Goal: Task Accomplishment & Management: Manage account settings

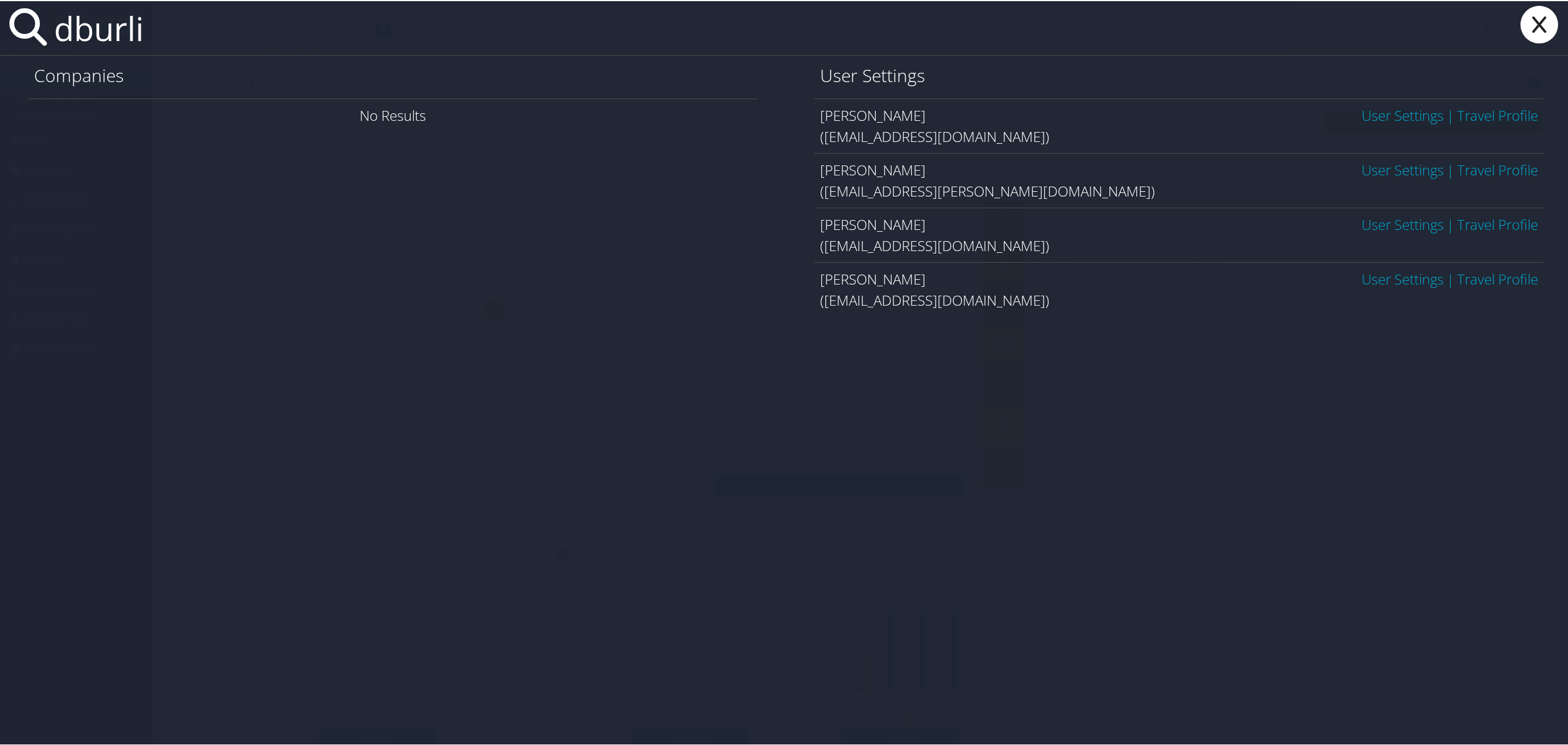
type input "dburli"
click at [1381, 110] on link "User Settings" at bounding box center [1402, 113] width 82 height 19
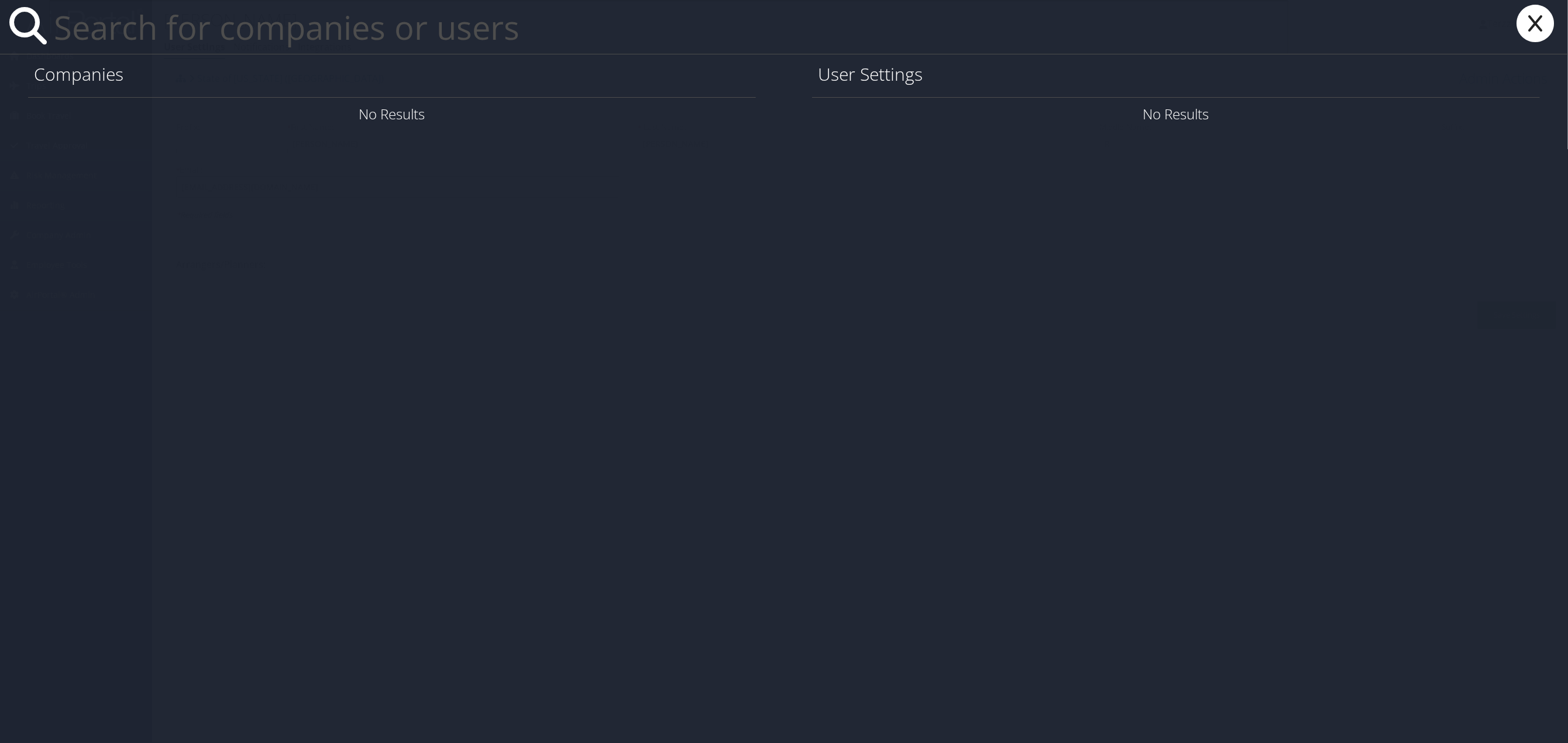
click at [243, 28] on input "text" at bounding box center [669, 27] width 1239 height 54
type input "e"
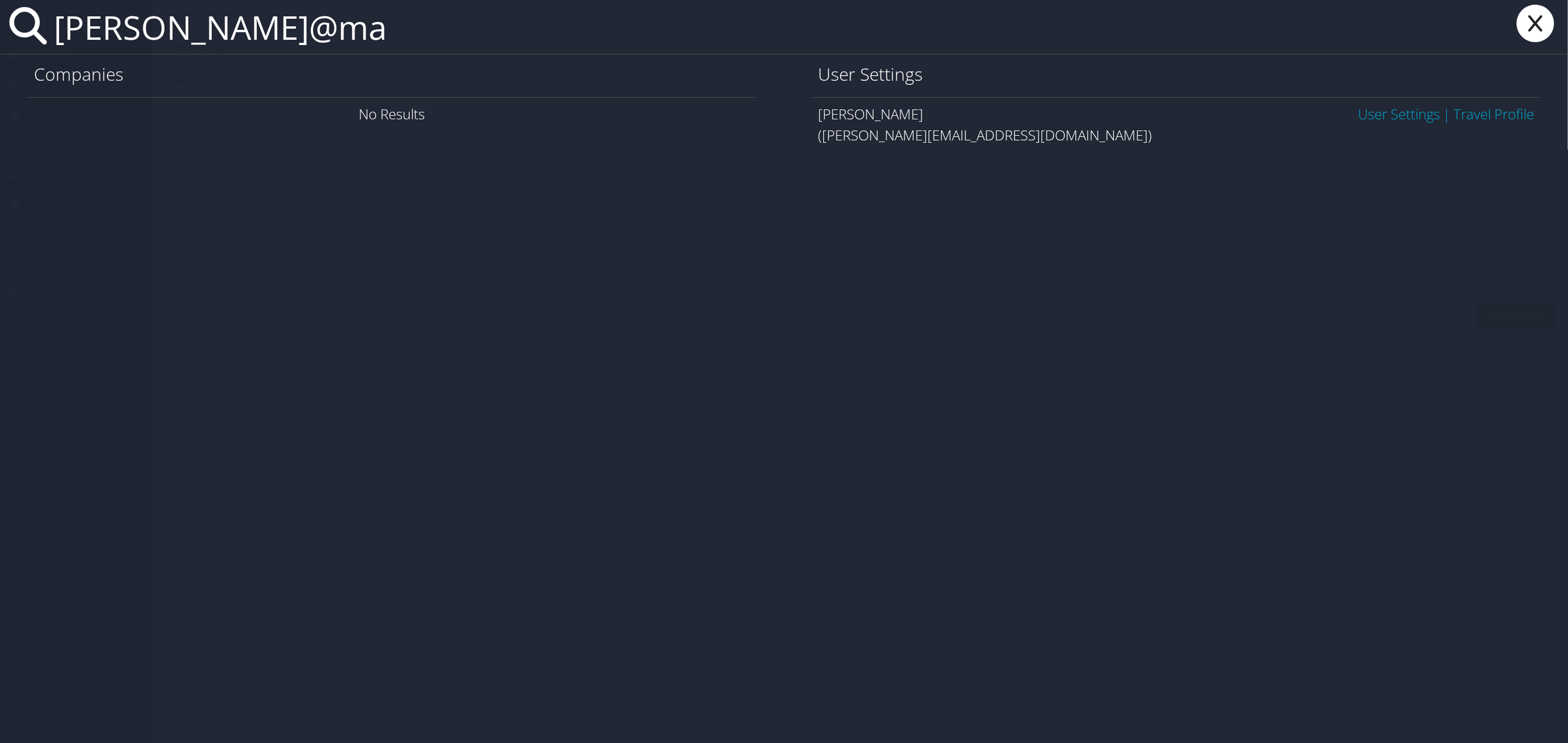
type input "lawson@ma"
click at [1366, 115] on link "User Settings" at bounding box center [1399, 113] width 82 height 19
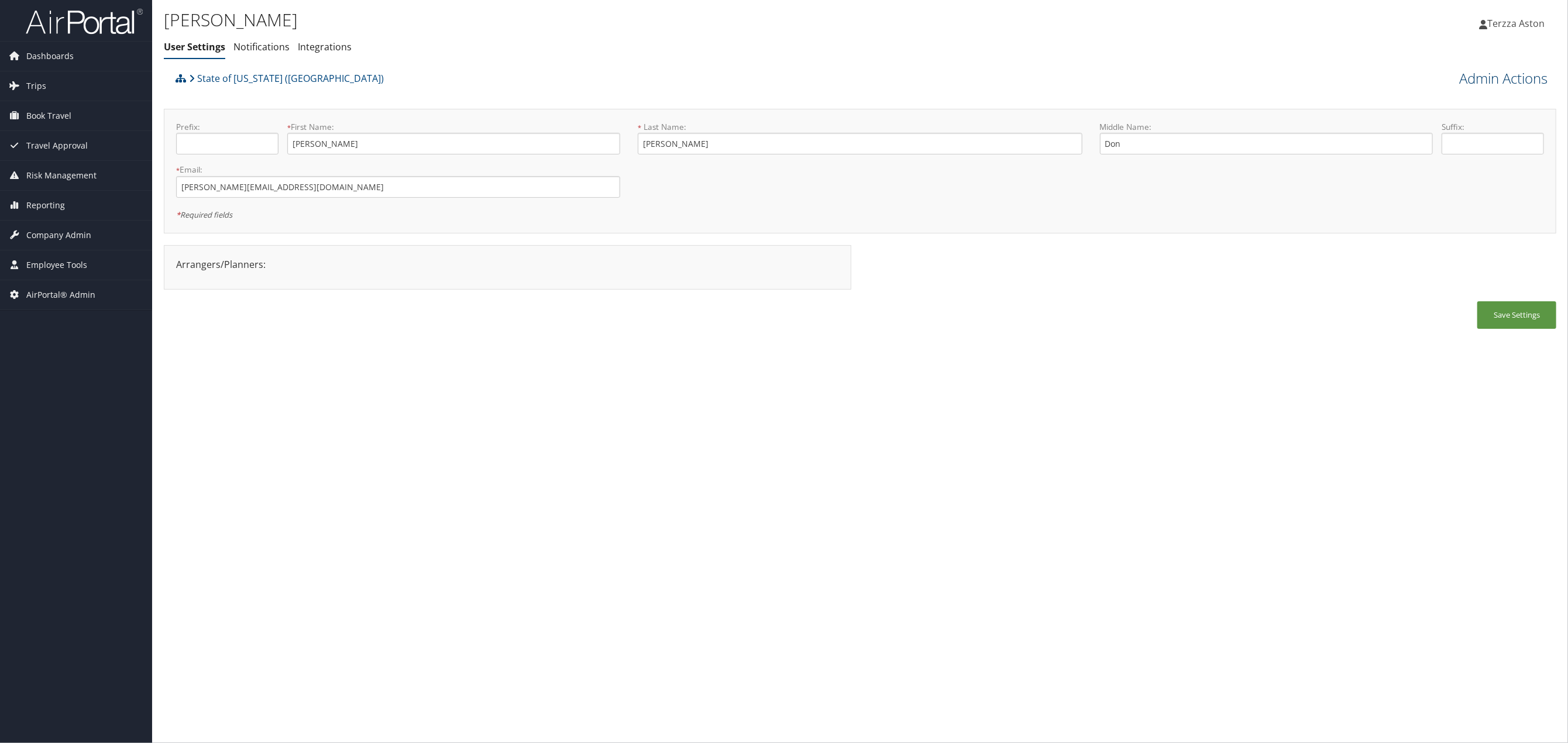
click at [1514, 81] on link "Admin Actions" at bounding box center [1503, 78] width 88 height 20
click at [1434, 138] on link "User Technology Settings" at bounding box center [1470, 140] width 154 height 20
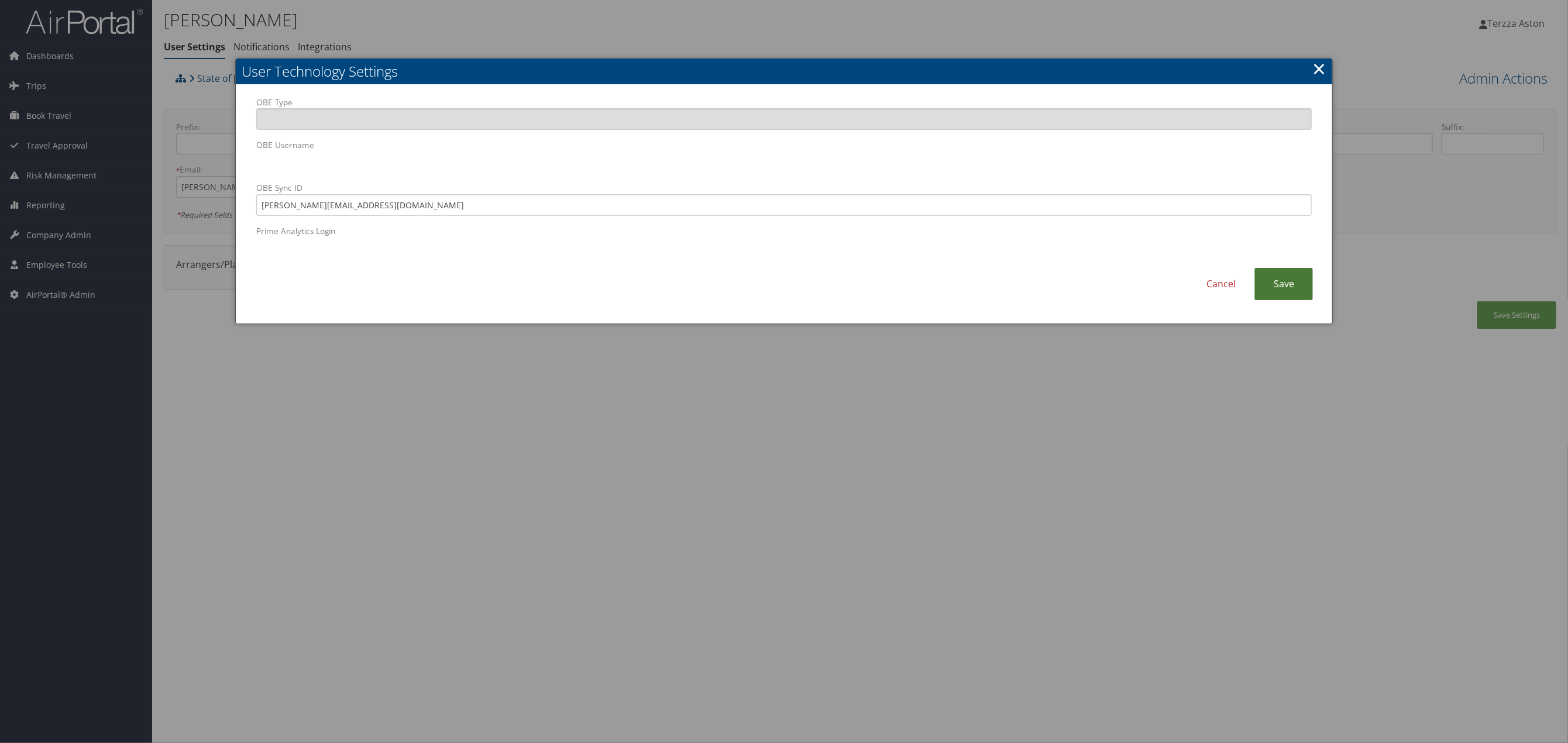
click at [1279, 283] on link "Save" at bounding box center [1284, 284] width 58 height 32
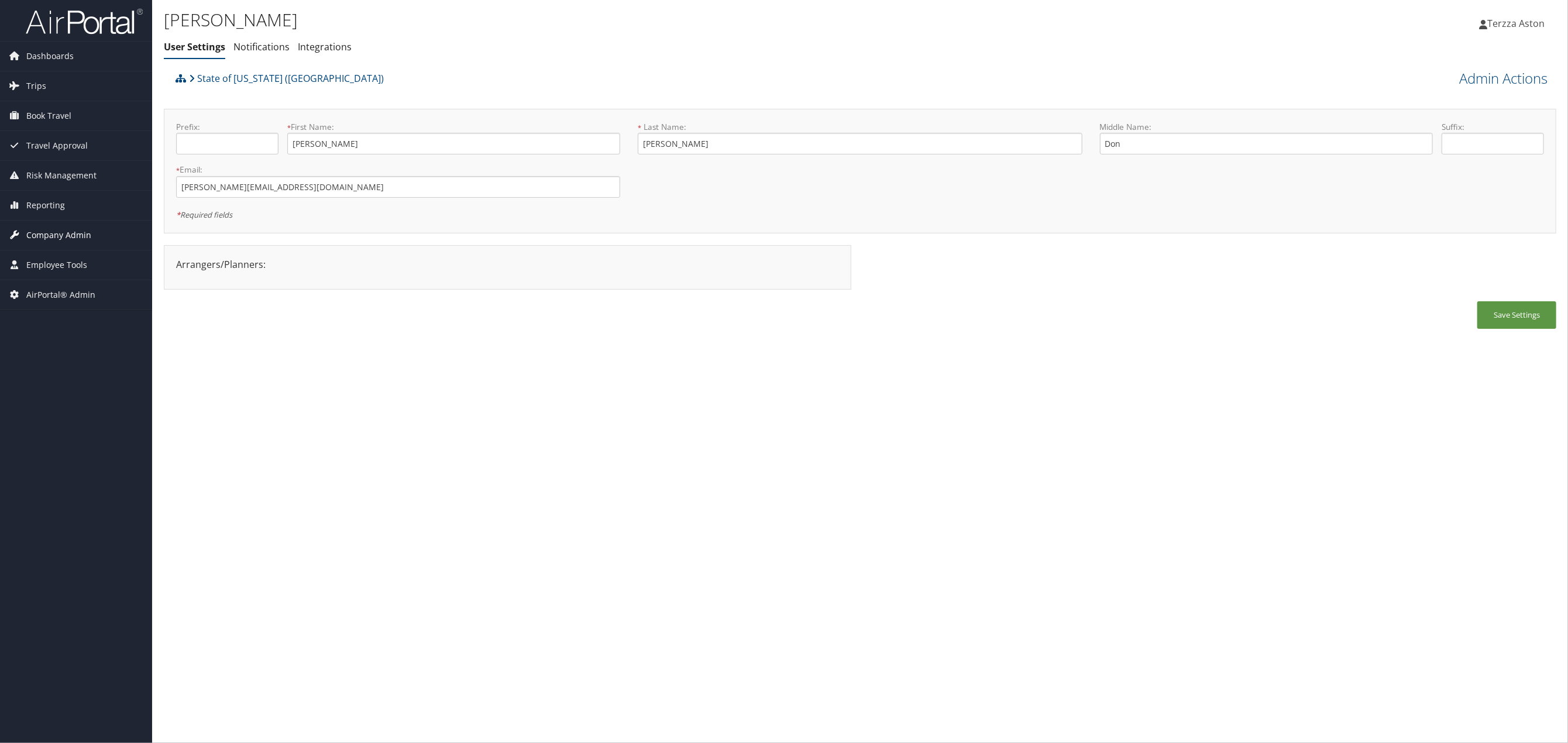
click at [66, 232] on span "Company Admin" at bounding box center [58, 235] width 65 height 29
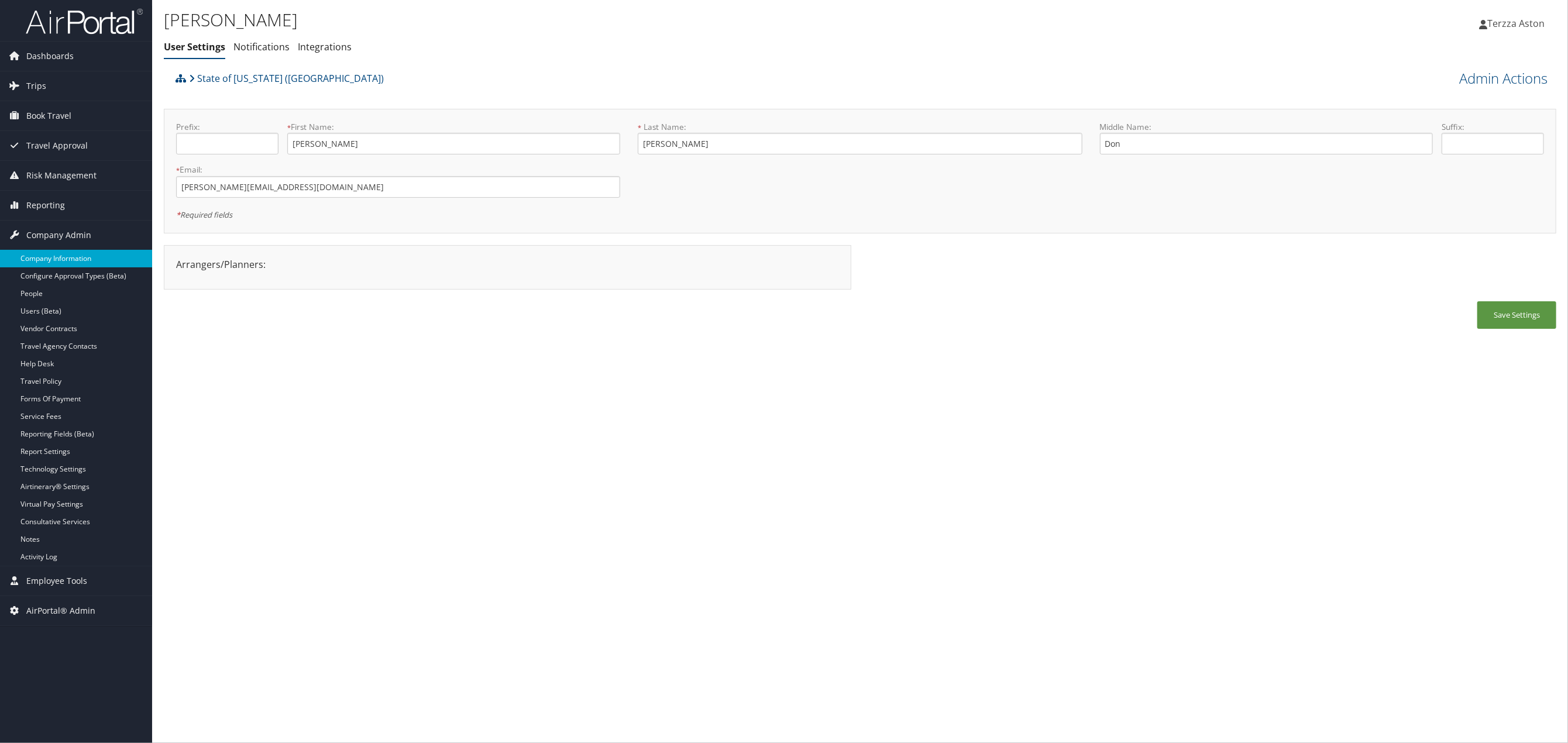
click at [45, 258] on link "Company Information" at bounding box center [76, 258] width 152 height 18
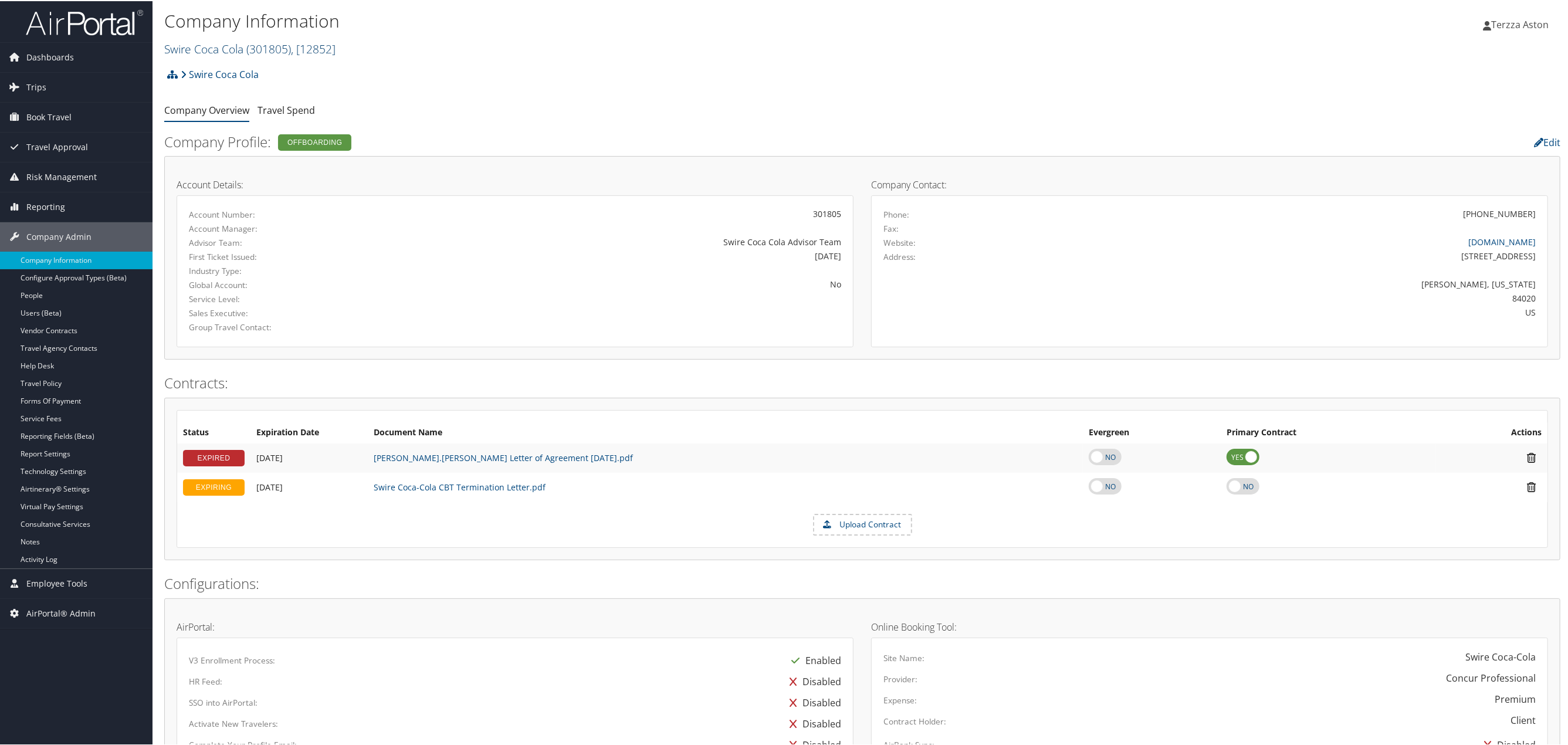
click at [262, 46] on span "( 301805 )" at bounding box center [268, 48] width 45 height 16
click at [217, 72] on input "search" at bounding box center [242, 69] width 154 height 22
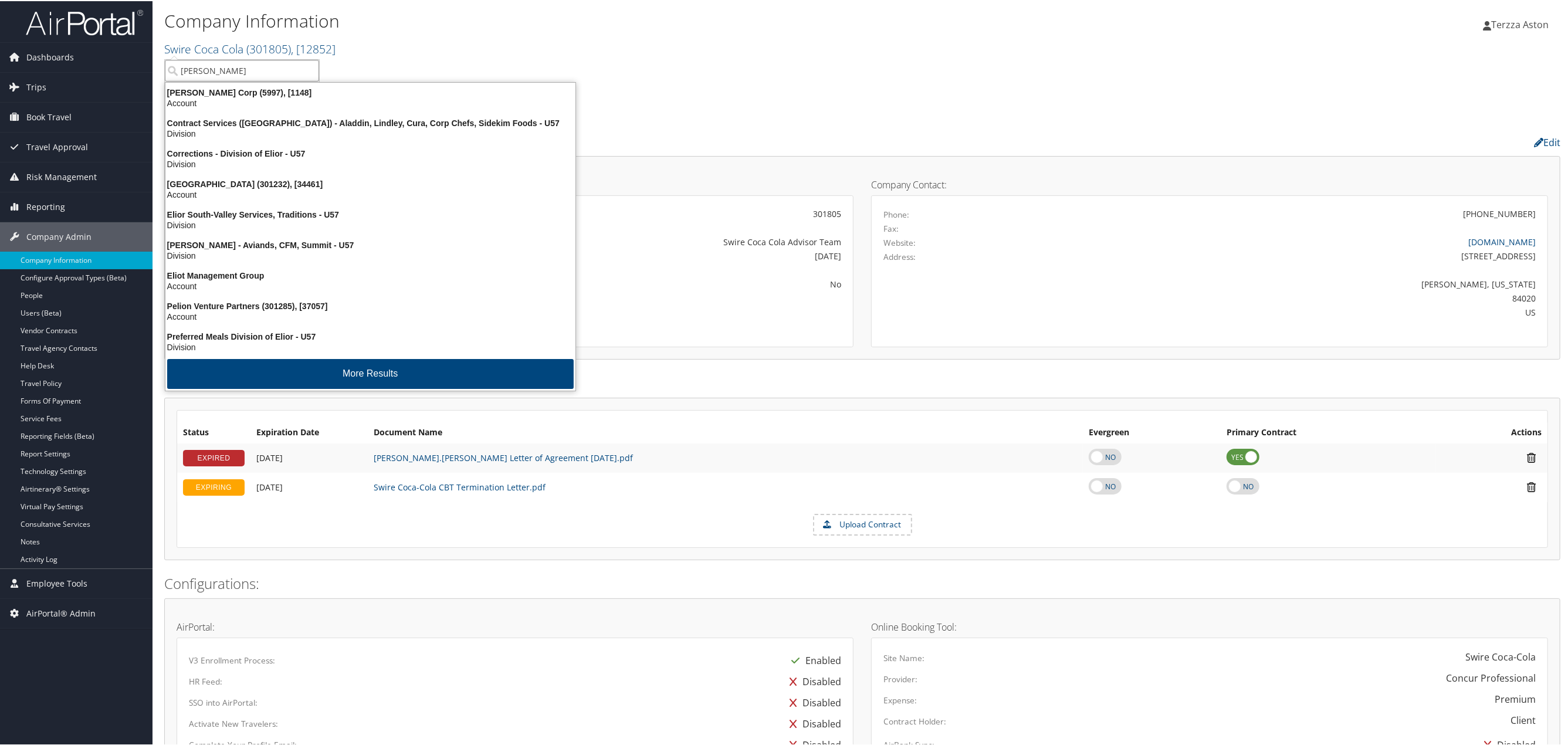
type input "elior"
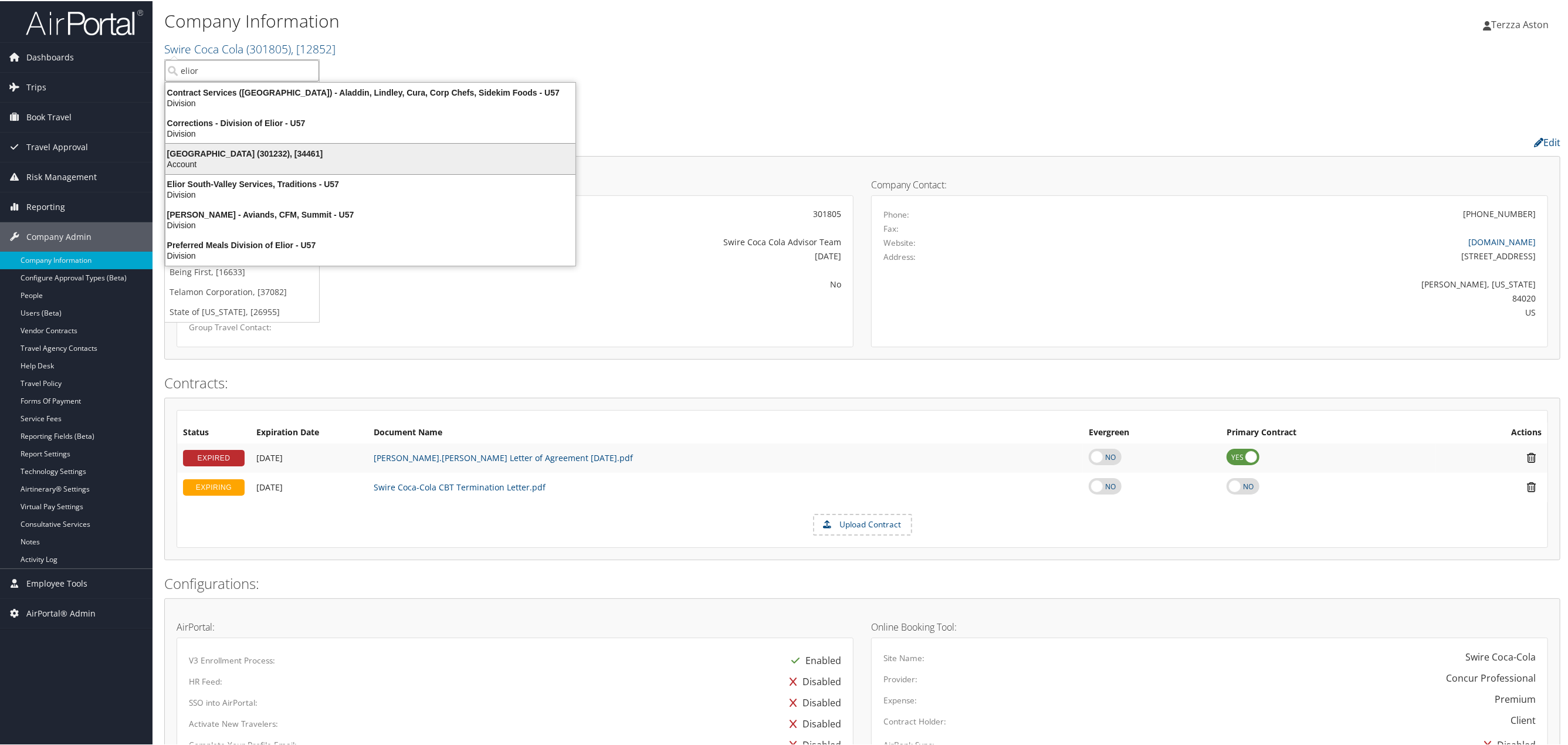
click at [227, 151] on div "Elior North America (301232), [34461]" at bounding box center [370, 153] width 424 height 11
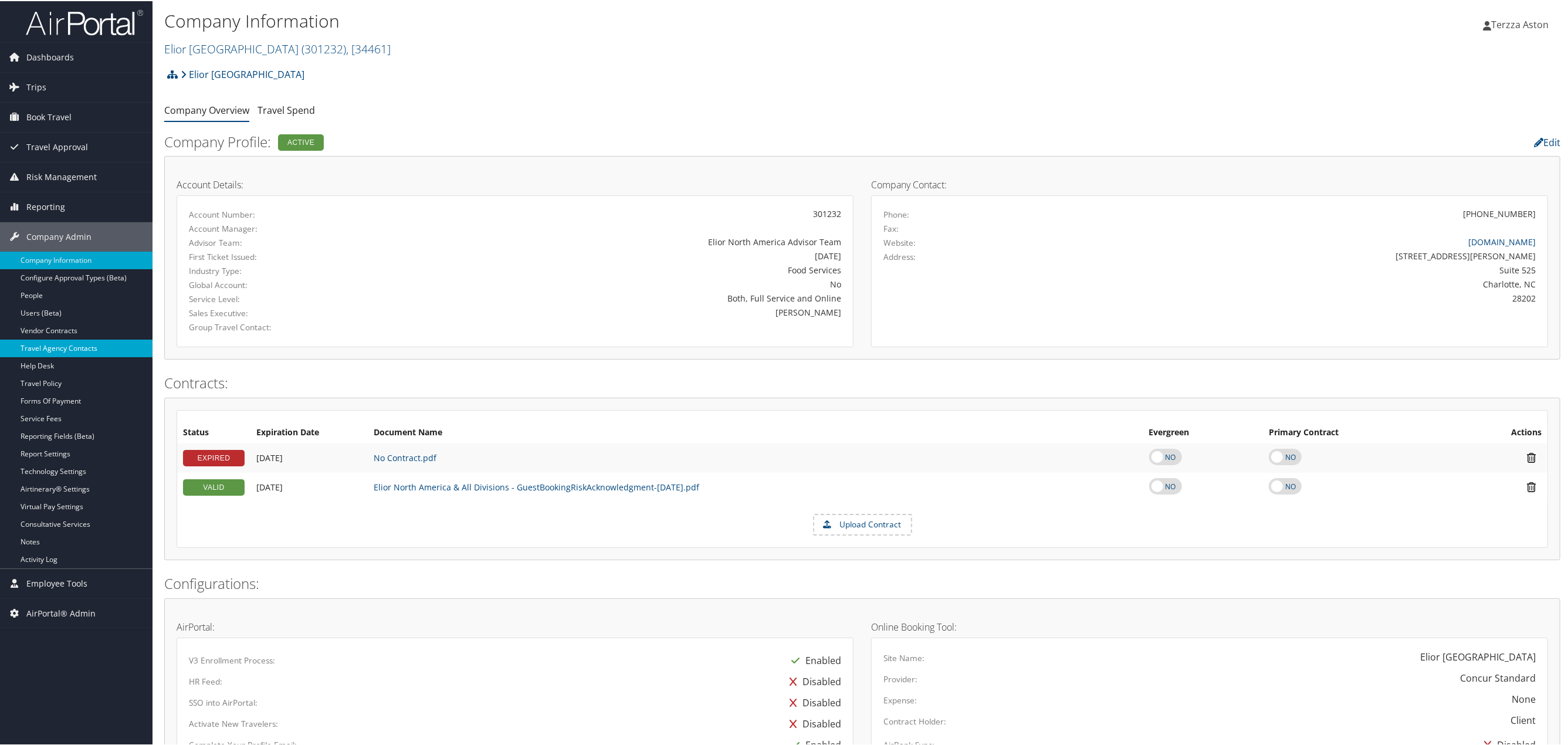
click at [75, 345] on link "Travel Agency Contacts" at bounding box center [76, 347] width 153 height 18
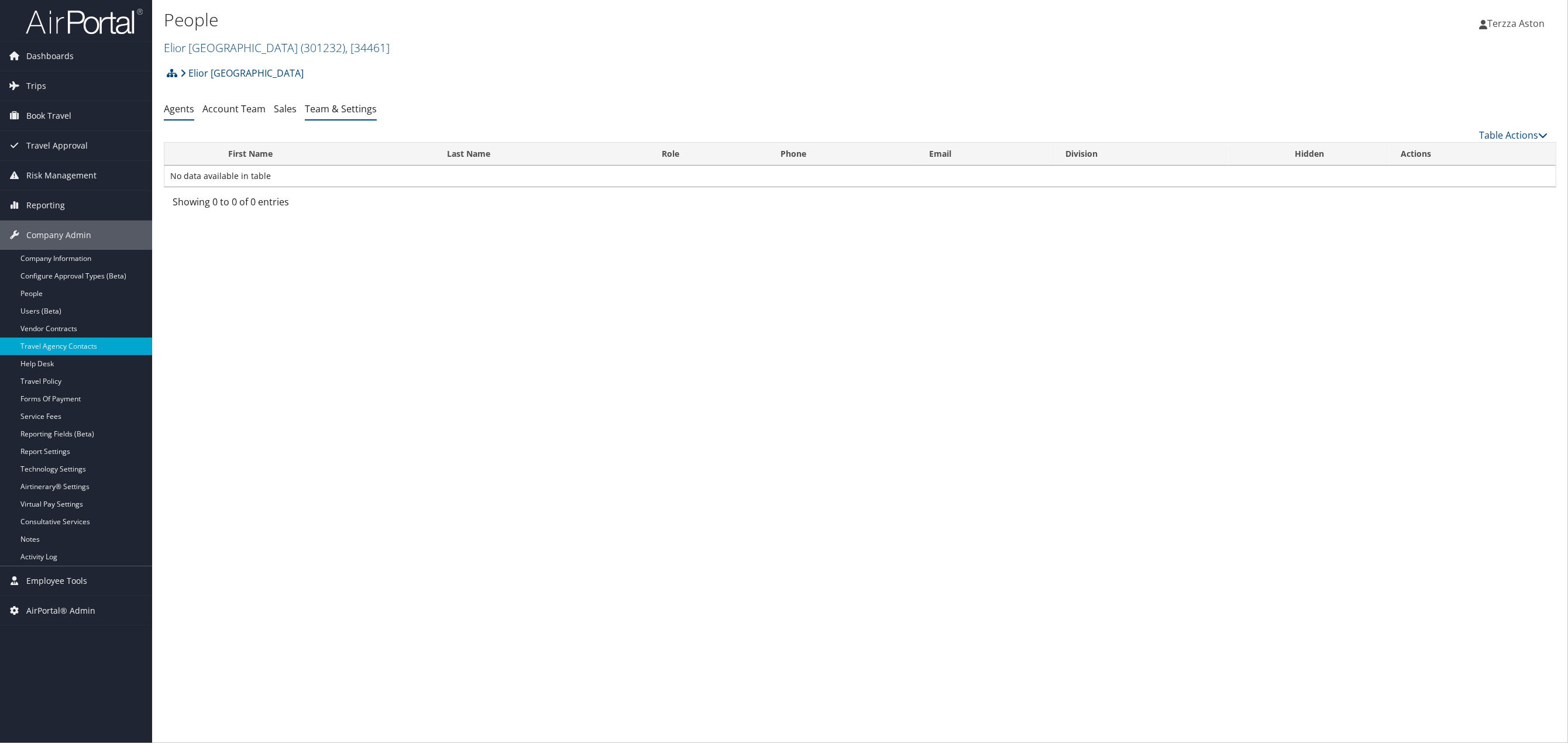
click at [344, 108] on link "Team & Settings" at bounding box center [341, 108] width 72 height 13
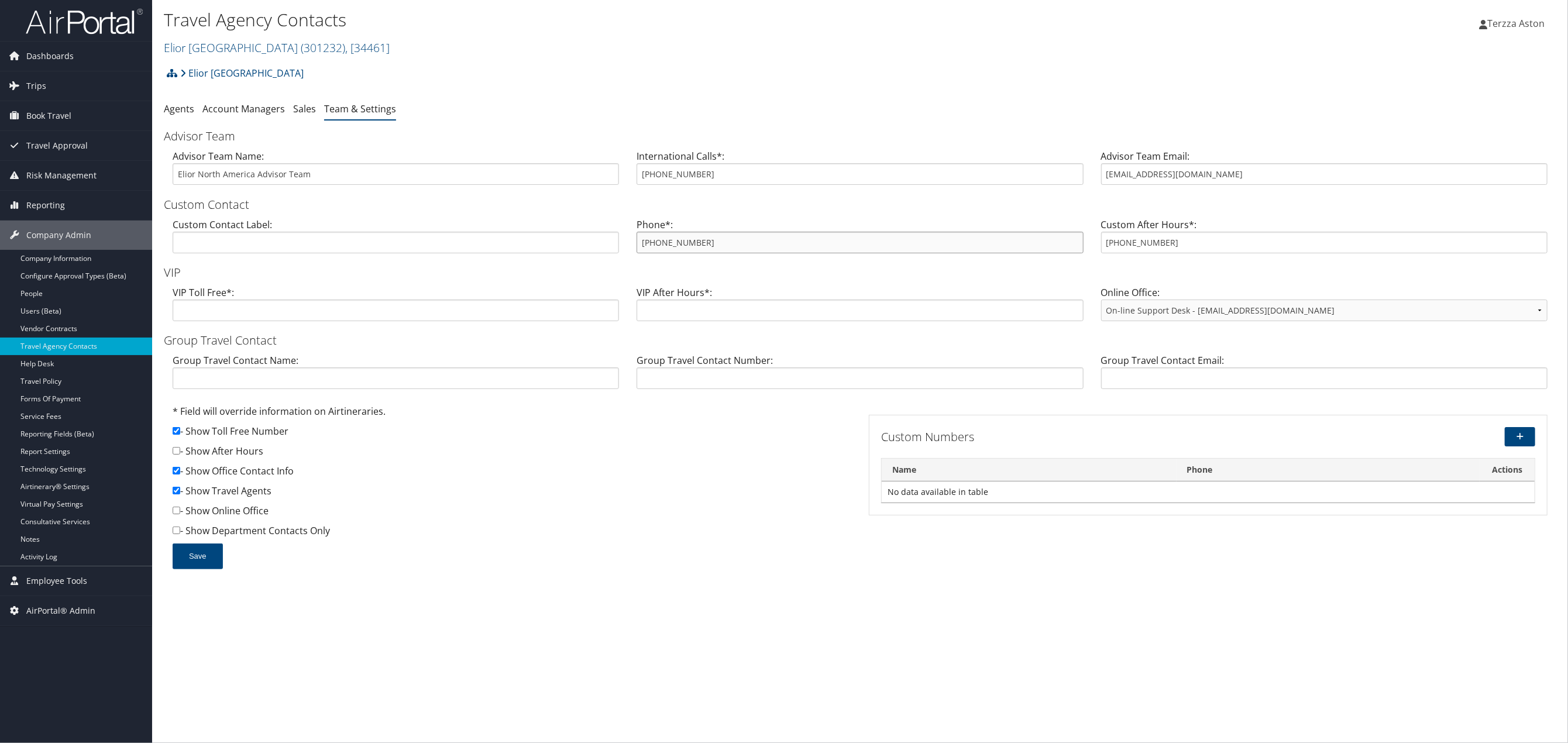
drag, startPoint x: 638, startPoint y: 240, endPoint x: 736, endPoint y: 255, distance: 99.1
click at [736, 255] on div "Phone*: [PHONE_NUMBER]" at bounding box center [859, 240] width 464 height 45
drag, startPoint x: 736, startPoint y: 255, endPoint x: 752, endPoint y: 132, distance: 124.0
click at [817, 95] on div "Elior [GEOGRAPHIC_DATA] Account Structure Elior [GEOGRAPHIC_DATA] (301232) ACTI…" at bounding box center [860, 321] width 1393 height 519
drag, startPoint x: 642, startPoint y: 238, endPoint x: 719, endPoint y: 247, distance: 77.5
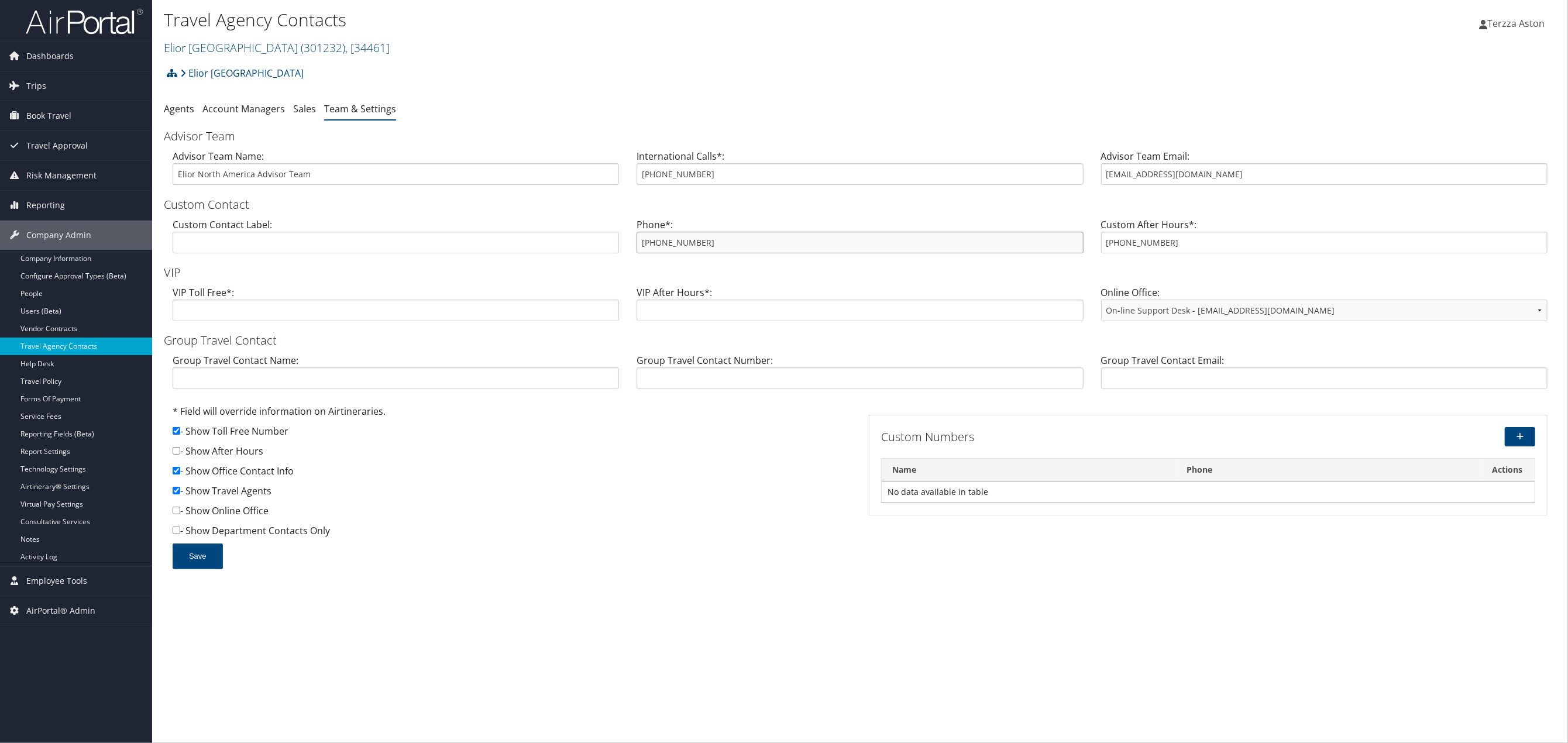
click at [719, 247] on input "[PHONE_NUMBER]" at bounding box center [859, 242] width 446 height 22
